Goal: Task Accomplishment & Management: Manage account settings

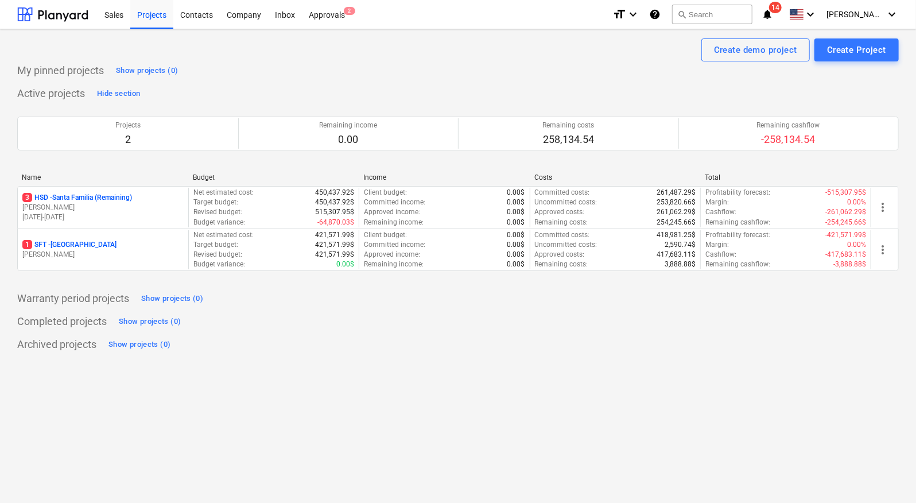
click at [781, 11] on span "14" at bounding box center [775, 7] width 13 height 11
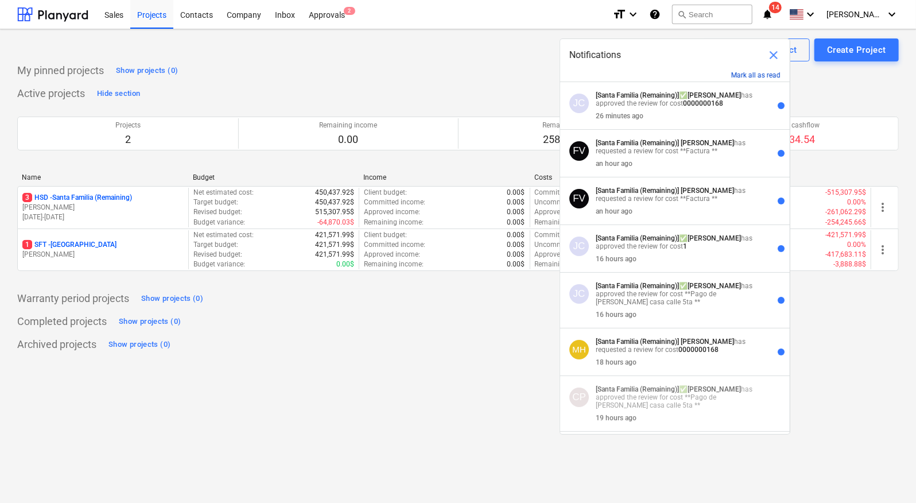
click at [757, 73] on button "Mark all as read" at bounding box center [755, 75] width 49 height 8
click at [333, 17] on div "Approvals 2" at bounding box center [327, 13] width 50 height 29
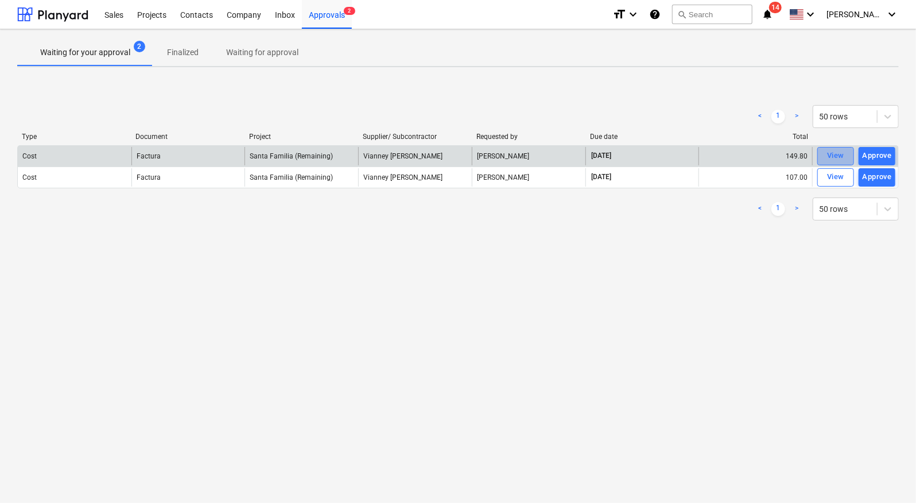
click at [830, 158] on div "View" at bounding box center [835, 155] width 17 height 13
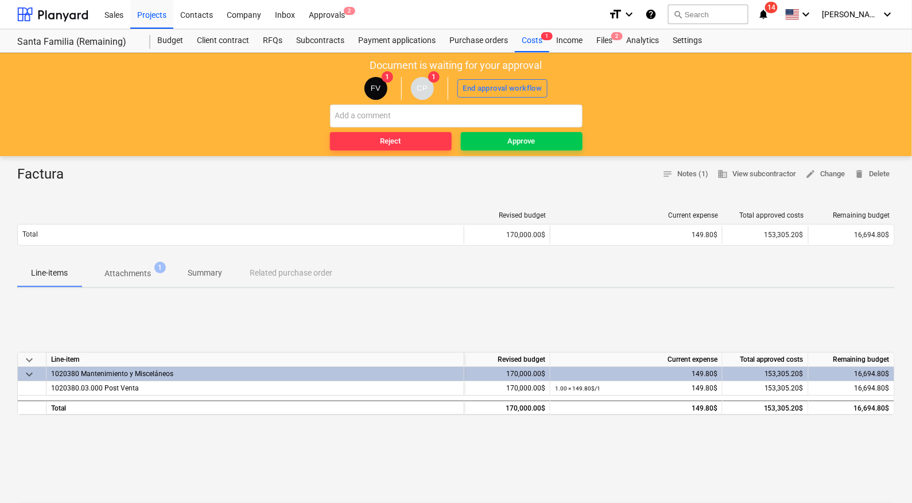
click at [122, 268] on p "Attachments" at bounding box center [127, 273] width 46 height 12
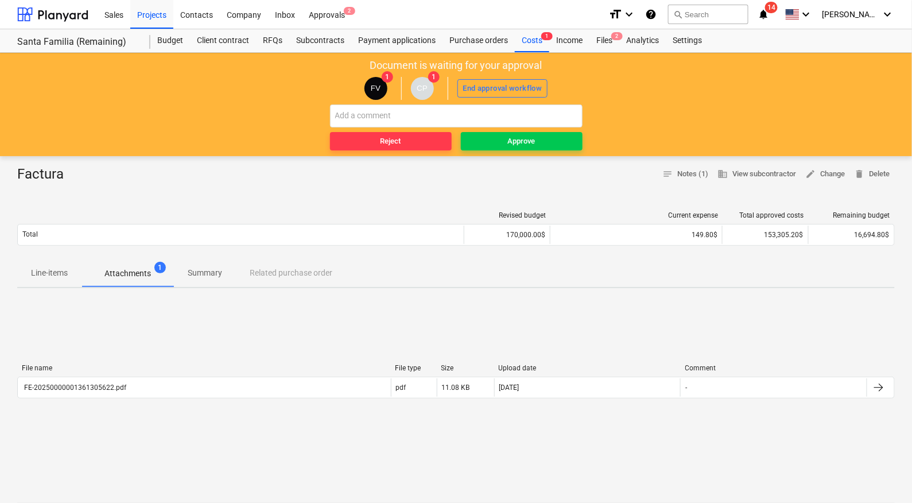
click at [29, 267] on span "Line-items" at bounding box center [49, 272] width 64 height 19
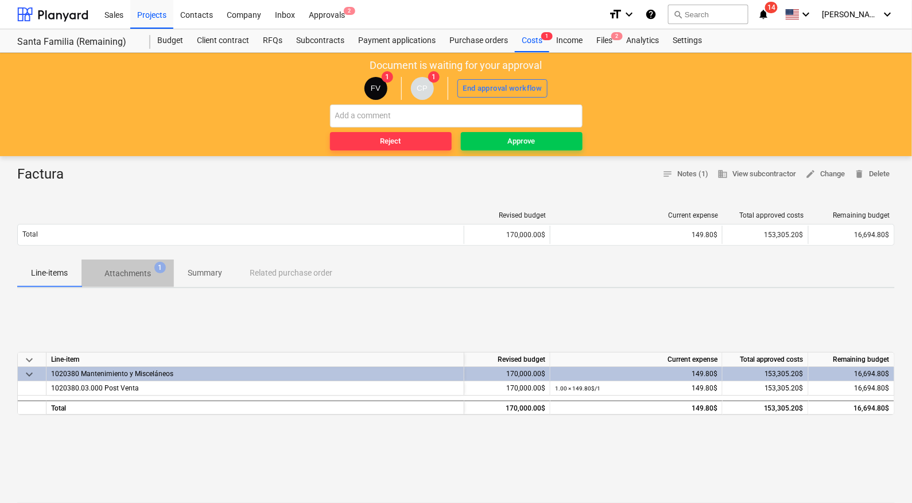
click at [158, 276] on span "Attachments 1" at bounding box center [127, 273] width 65 height 12
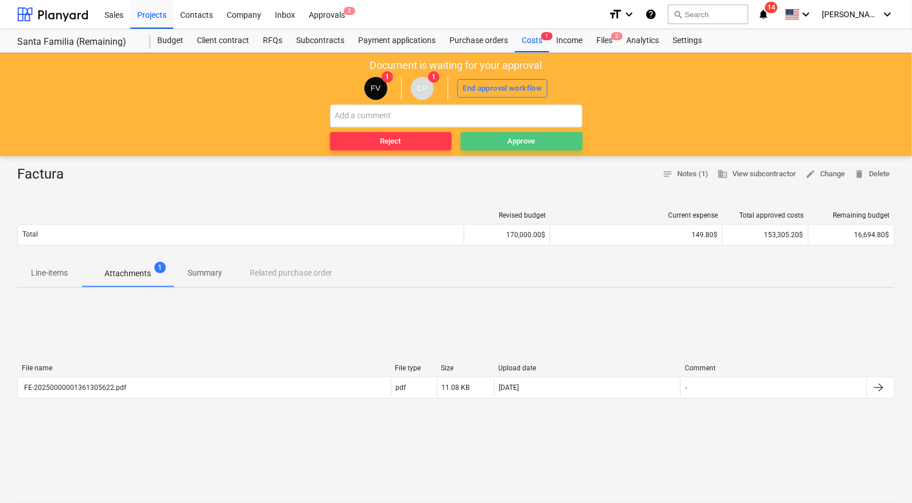
click at [495, 138] on span "Approve" at bounding box center [521, 141] width 112 height 13
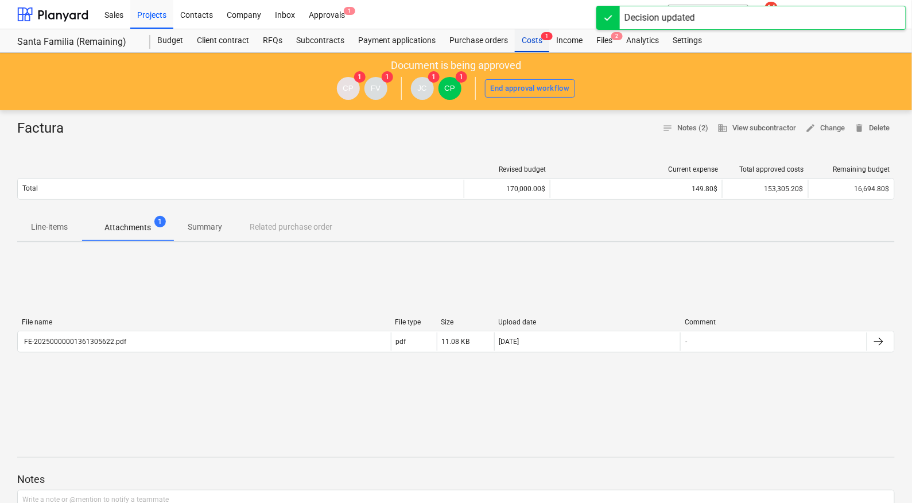
click at [538, 40] on div "Costs 1" at bounding box center [532, 40] width 34 height 23
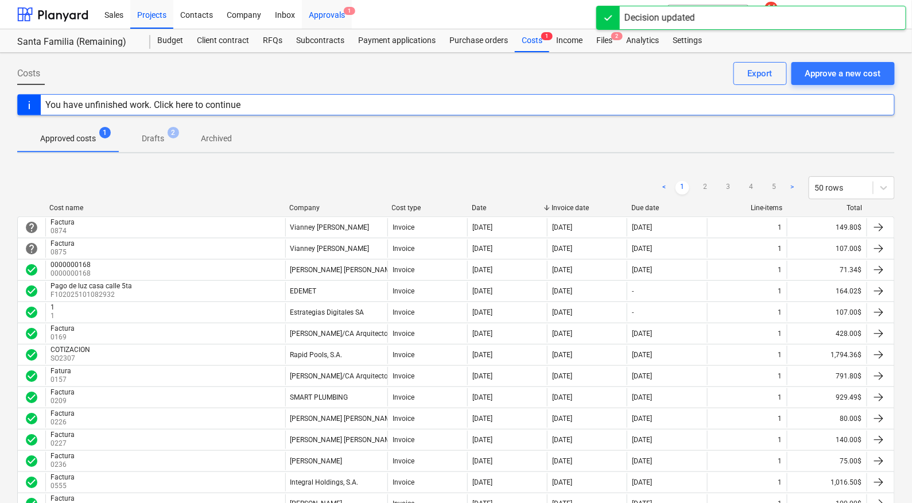
click at [345, 13] on span "1" at bounding box center [349, 11] width 11 height 8
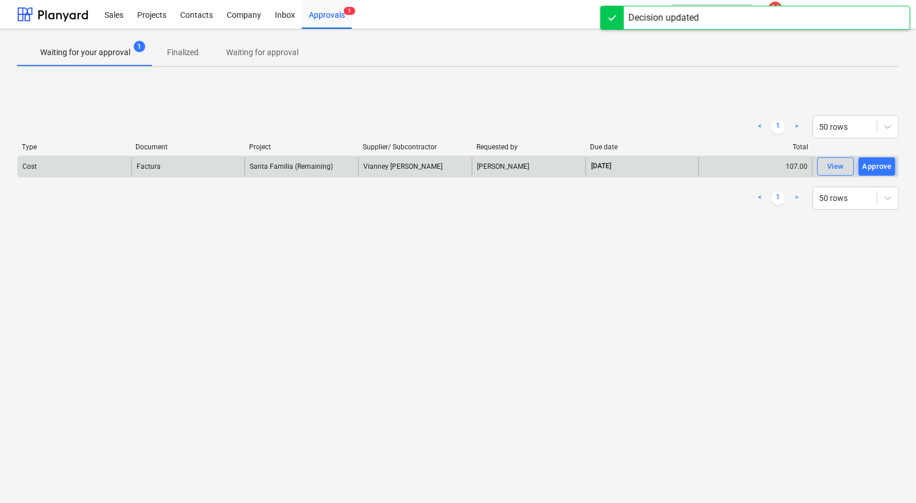
click at [336, 172] on div "Santa Familia (Remaining)" at bounding box center [301, 166] width 114 height 18
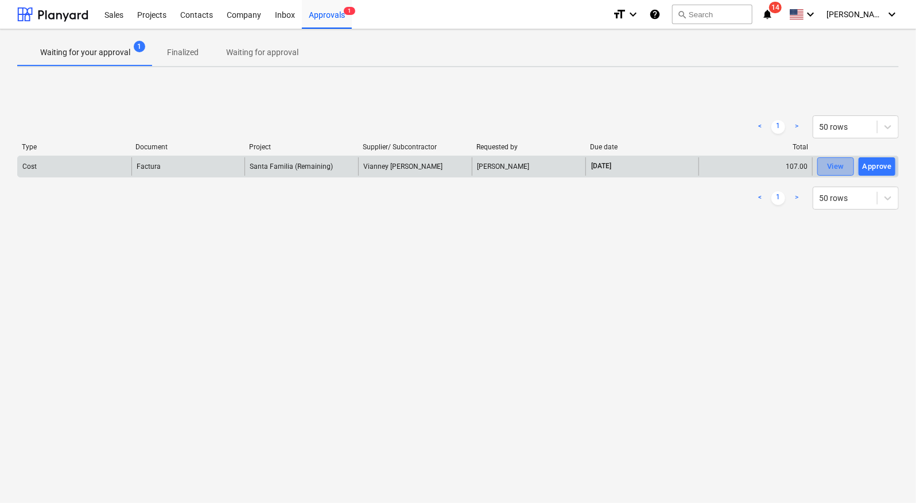
click at [840, 166] on div "View" at bounding box center [835, 166] width 17 height 13
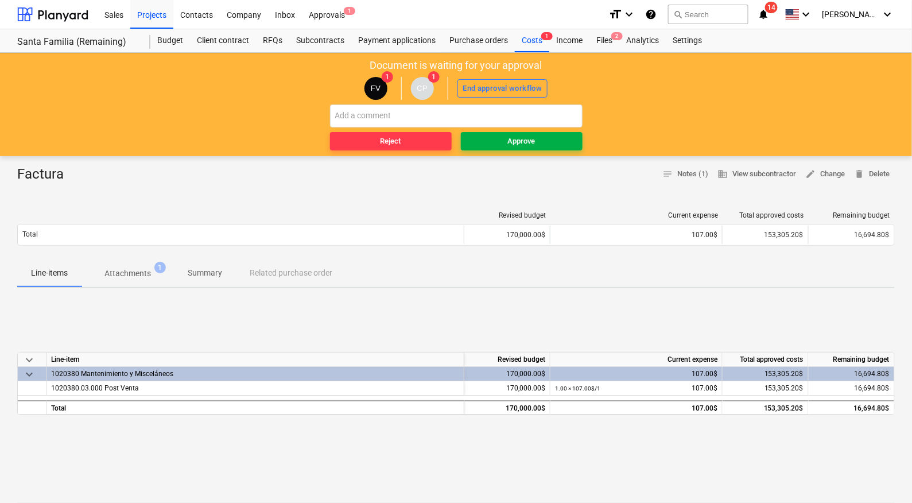
click at [528, 142] on div "Approve" at bounding box center [522, 141] width 28 height 13
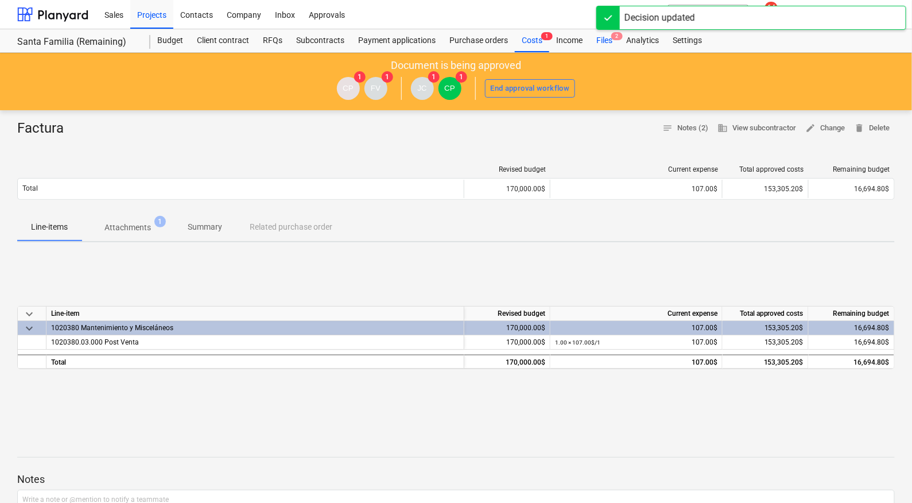
click at [613, 39] on span "2" at bounding box center [616, 36] width 11 height 8
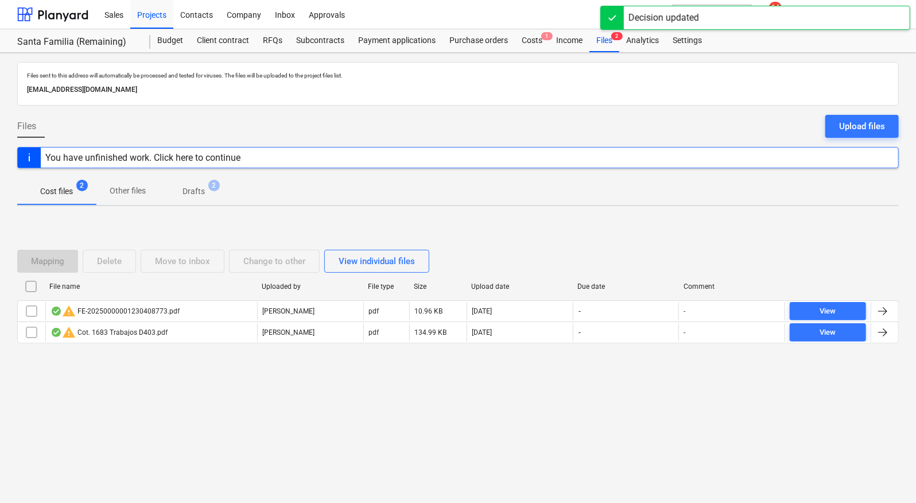
click at [839, 6] on div "Decision updated" at bounding box center [755, 18] width 310 height 24
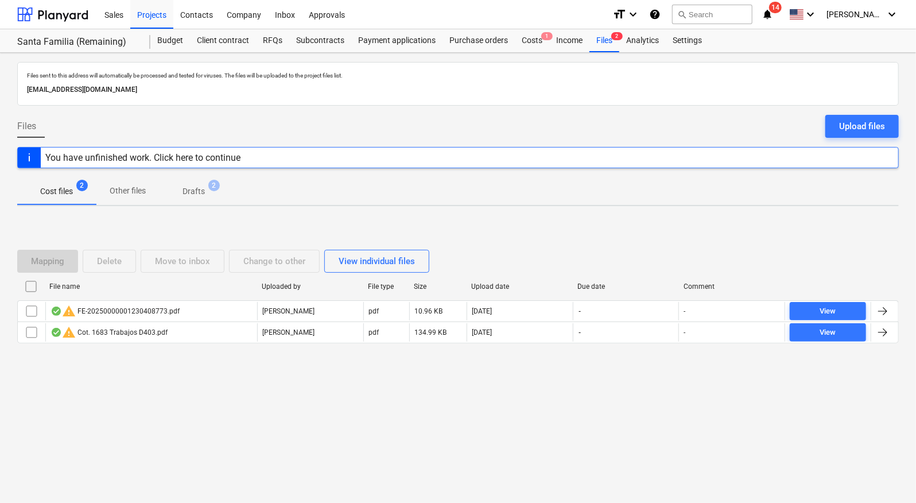
click at [773, 15] on icon "notifications" at bounding box center [766, 14] width 11 height 14
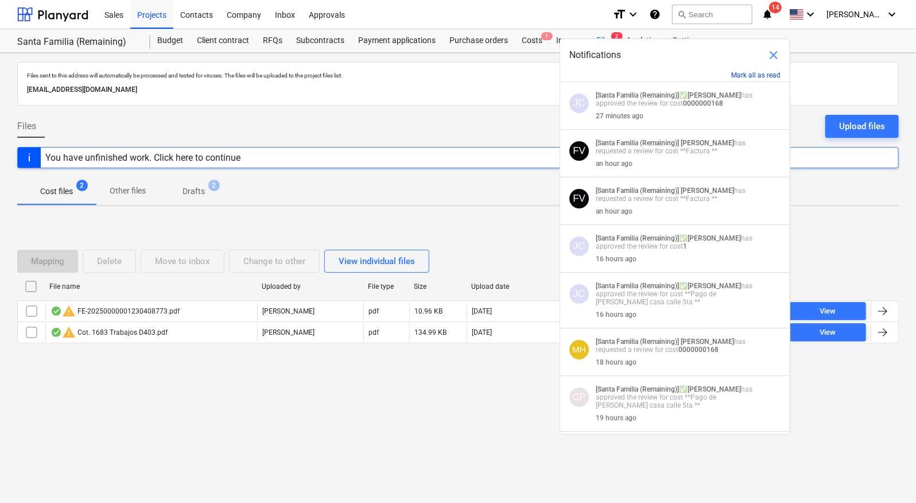
click at [755, 71] on button "Mark all as read" at bounding box center [755, 75] width 49 height 8
click at [756, 74] on button "Mark all as read" at bounding box center [755, 75] width 49 height 8
click at [770, 52] on span "close" at bounding box center [773, 55] width 14 height 14
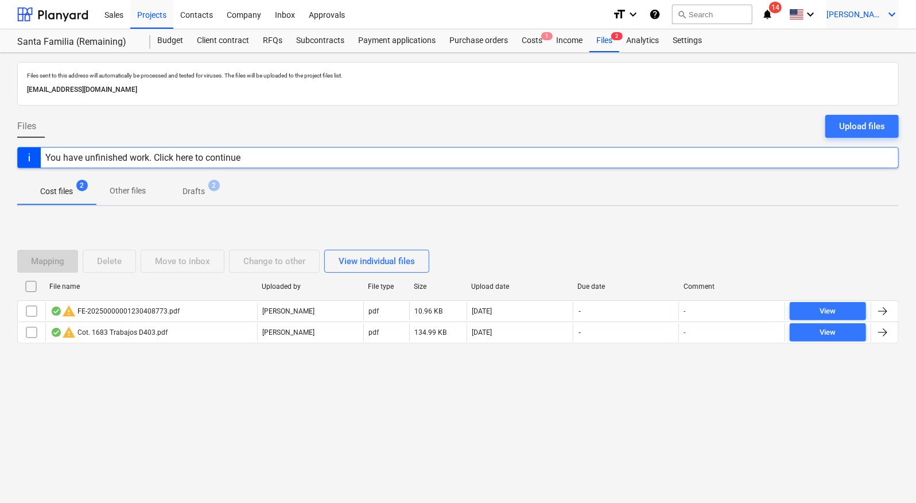
click at [874, 13] on span "[PERSON_NAME]" at bounding box center [854, 14] width 57 height 9
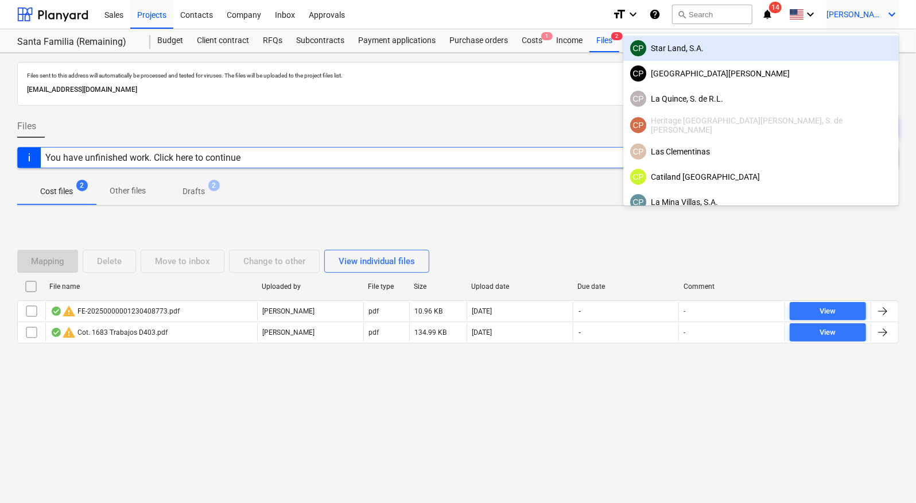
click at [851, 46] on div "CP Star Land, S.A." at bounding box center [761, 48] width 262 height 16
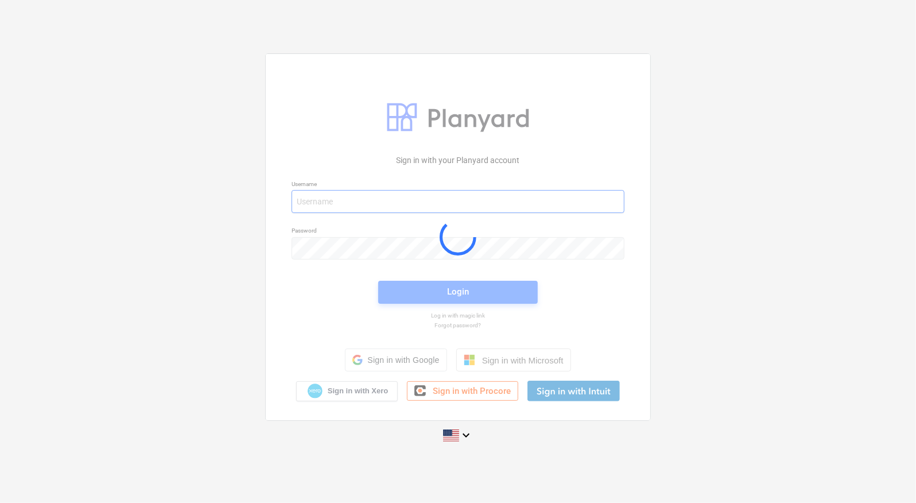
type input "[PERSON_NAME][EMAIL_ADDRESS][DOMAIN_NAME]"
